Goal: Entertainment & Leisure: Consume media (video, audio)

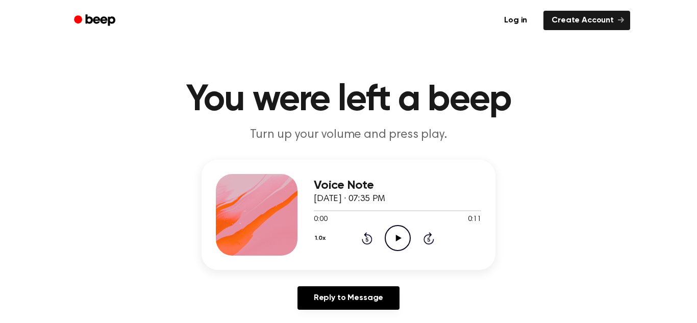
click at [395, 246] on icon "Play Audio" at bounding box center [398, 238] width 26 height 26
click at [395, 246] on icon "Pause Audio" at bounding box center [398, 238] width 26 height 26
click at [395, 246] on icon "Play Audio" at bounding box center [398, 238] width 26 height 26
click at [390, 243] on icon "Pause Audio" at bounding box center [398, 238] width 26 height 26
click at [321, 212] on div at bounding box center [397, 210] width 167 height 8
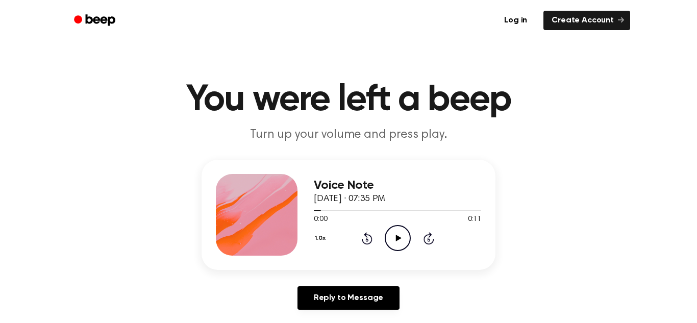
click at [394, 243] on icon "Play Audio" at bounding box center [398, 238] width 26 height 26
click at [395, 234] on icon "Play Audio" at bounding box center [398, 238] width 26 height 26
click at [390, 232] on icon "Play Audio" at bounding box center [398, 238] width 26 height 26
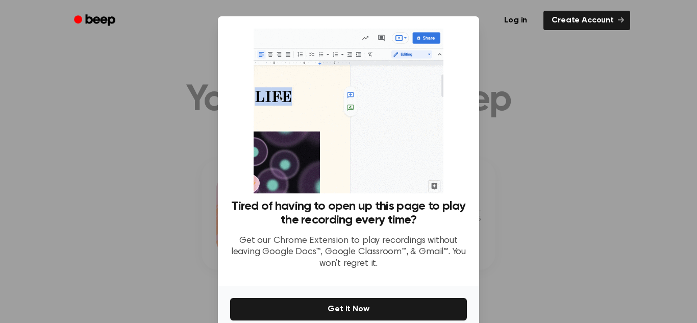
click at [501, 259] on div at bounding box center [348, 161] width 697 height 323
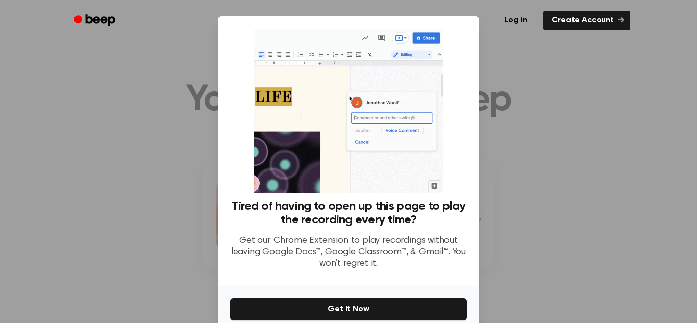
click at [501, 259] on div at bounding box center [348, 161] width 697 height 323
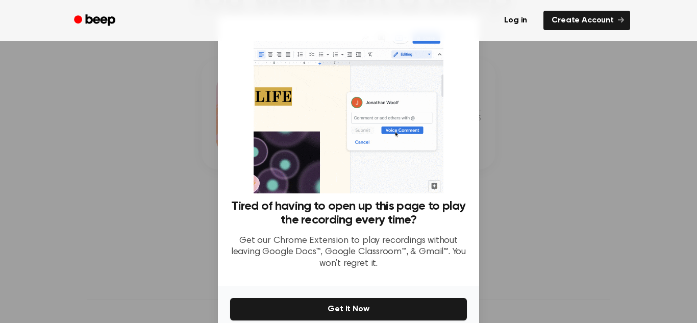
scroll to position [48, 0]
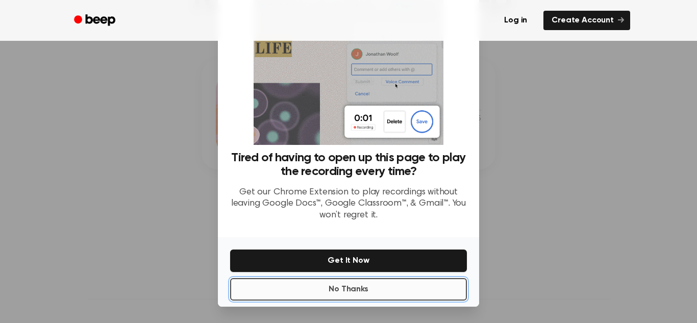
click at [360, 280] on button "No Thanks" at bounding box center [348, 289] width 237 height 22
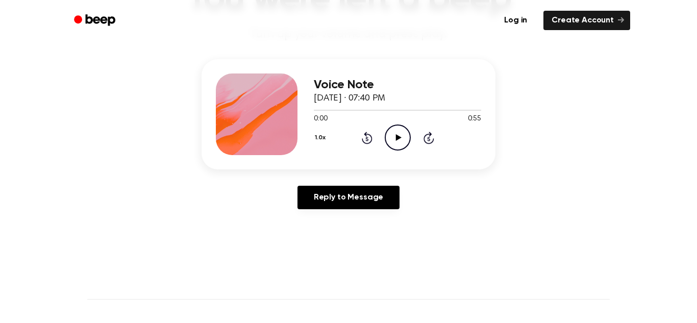
click at [399, 147] on icon "Play Audio" at bounding box center [398, 138] width 26 height 26
